Goal: Task Accomplishment & Management: Use online tool/utility

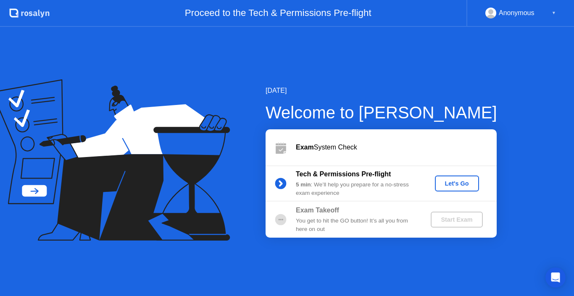
click at [454, 184] on div "Let's Go" at bounding box center [456, 183] width 37 height 7
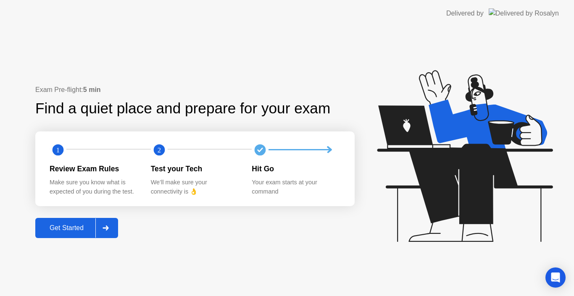
click at [77, 224] on div "Get Started" at bounding box center [67, 228] width 58 height 8
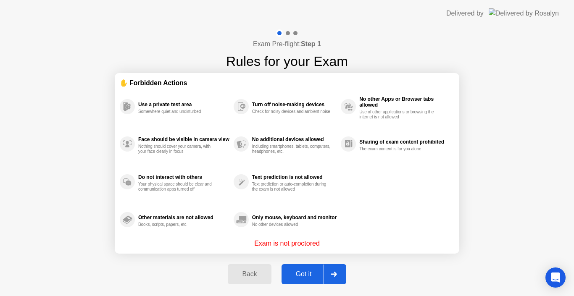
click at [313, 277] on div "Got it" at bounding box center [303, 275] width 39 height 8
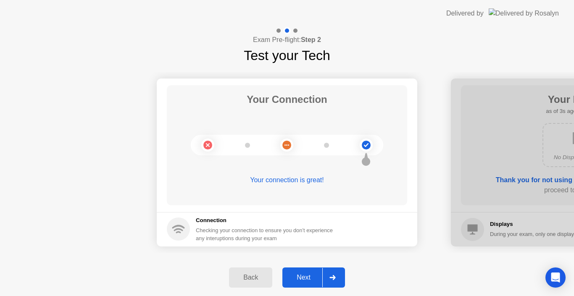
click at [308, 274] on div "Next" at bounding box center [303, 278] width 37 height 8
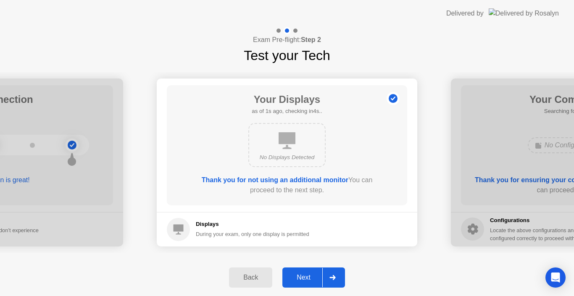
click at [308, 274] on div "Next" at bounding box center [303, 278] width 37 height 8
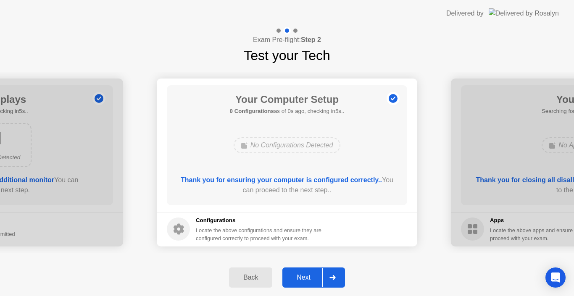
click at [308, 274] on div "Next" at bounding box center [303, 278] width 37 height 8
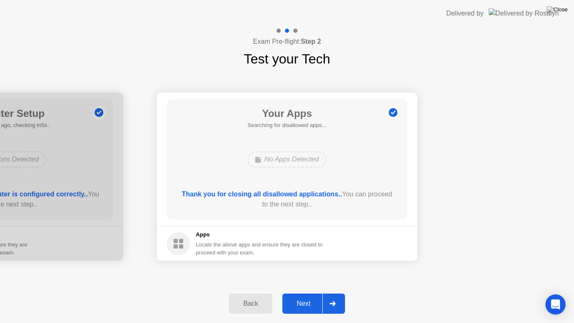
click at [309, 296] on div "Next" at bounding box center [303, 303] width 37 height 8
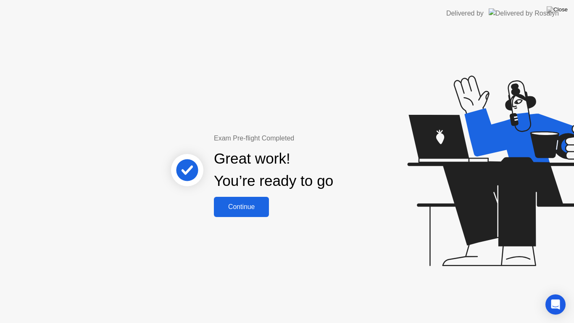
click at [250, 203] on div "Continue" at bounding box center [241, 207] width 50 height 8
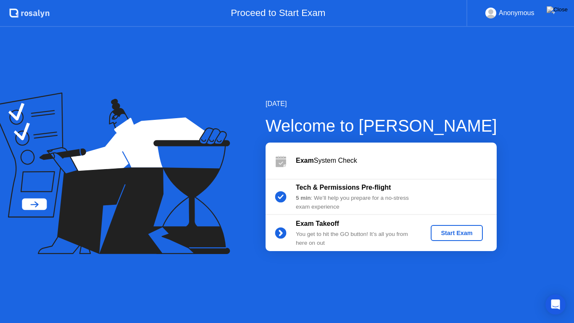
click at [453, 233] on div "Start Exam" at bounding box center [456, 232] width 45 height 7
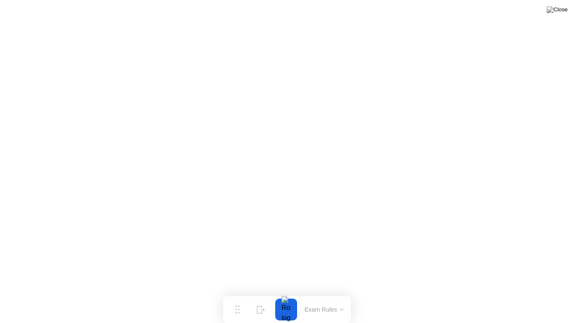
click at [339, 296] on button "Exam Rules" at bounding box center [324, 309] width 45 height 8
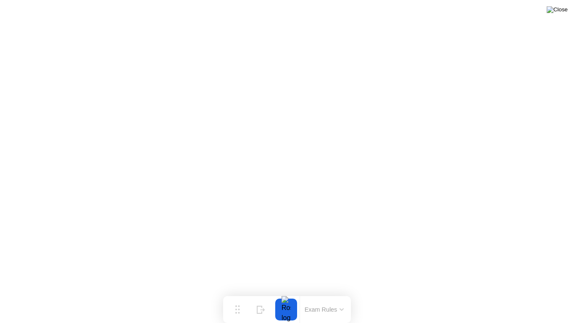
click at [562, 10] on img at bounding box center [556, 9] width 21 height 7
